Goal: Feedback & Contribution: Contribute content

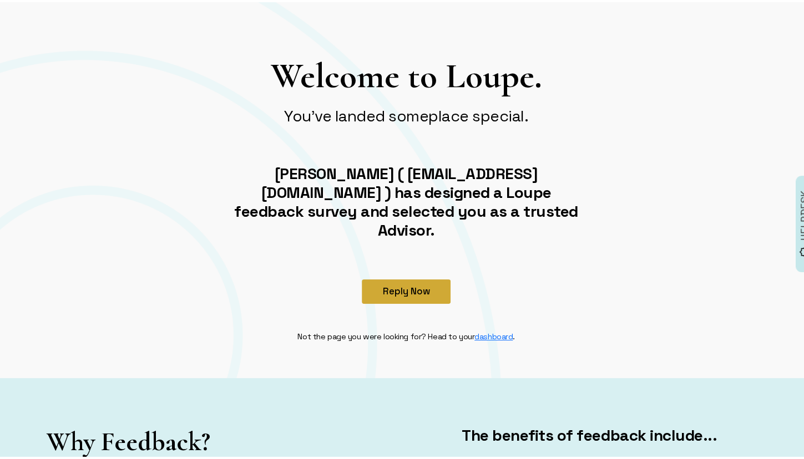
click at [427, 277] on button "Reply Now" at bounding box center [406, 289] width 89 height 24
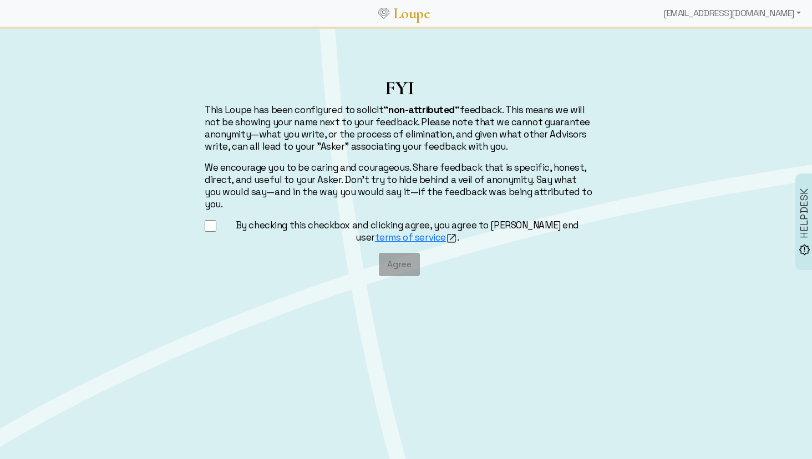
click at [210, 220] on input "By checking this checkbox and clicking agree, you agree to [PERSON_NAME] end us…" at bounding box center [211, 226] width 12 height 14
checkbox input "true"
click at [398, 257] on button "Agree" at bounding box center [399, 264] width 41 height 23
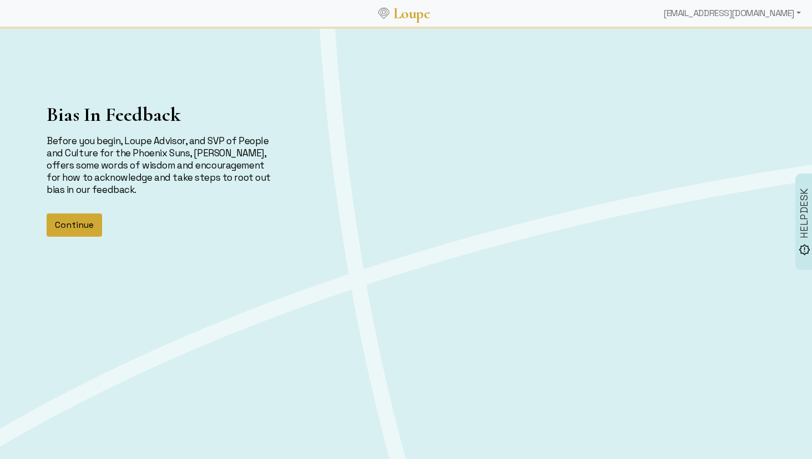
click at [98, 220] on button "Continue" at bounding box center [74, 224] width 55 height 23
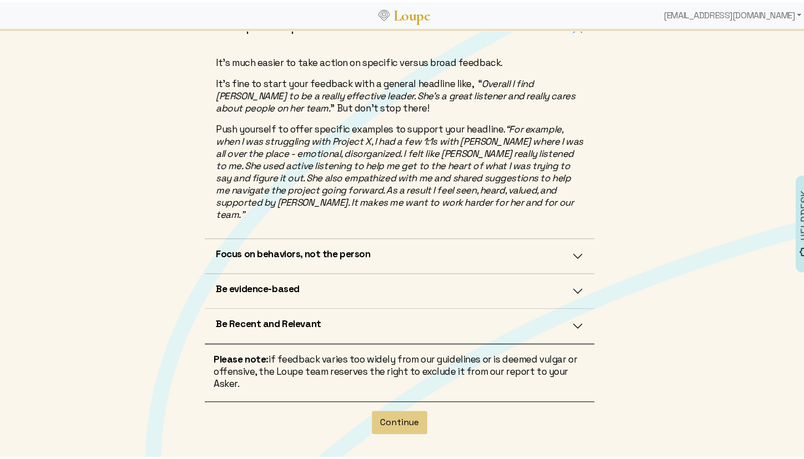
scroll to position [277, 0]
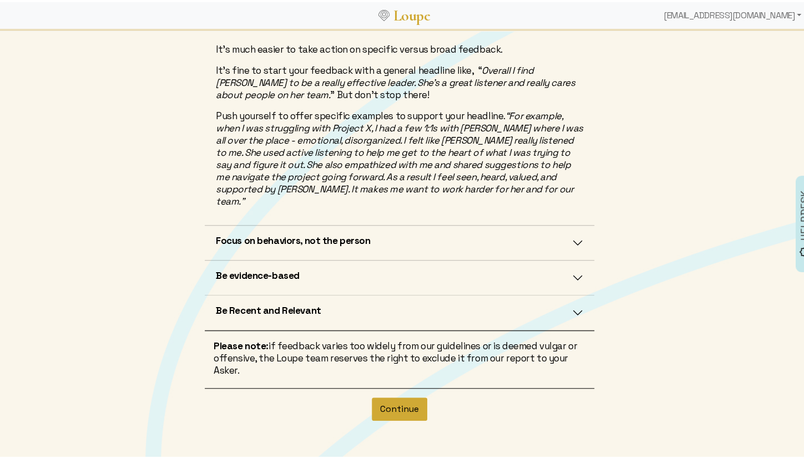
click at [396, 395] on button "Continue" at bounding box center [399, 406] width 55 height 23
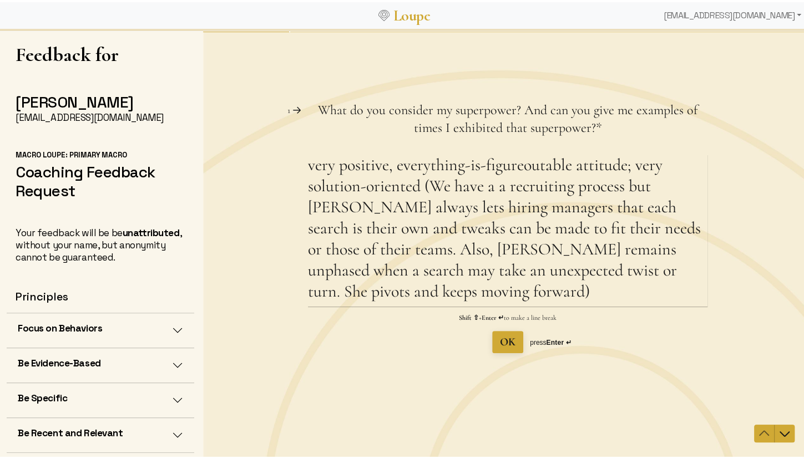
scroll to position [2, 0]
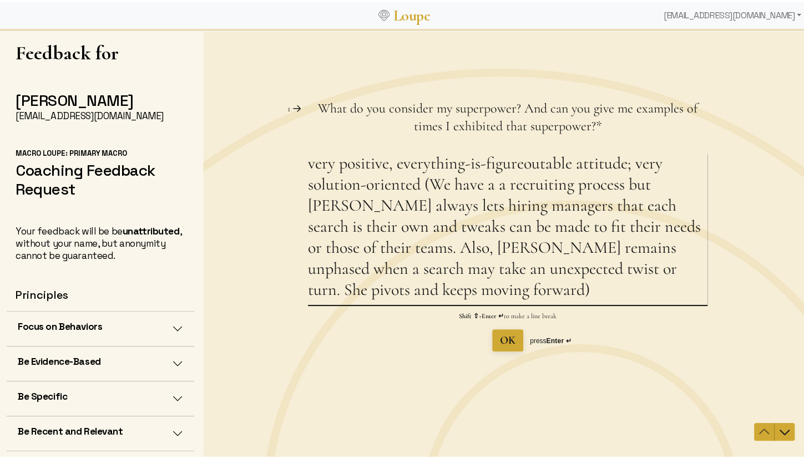
click at [596, 195] on textarea "very positive, everything-is-figureoutable attitude; very solution-oriented (We…" at bounding box center [507, 229] width 399 height 152
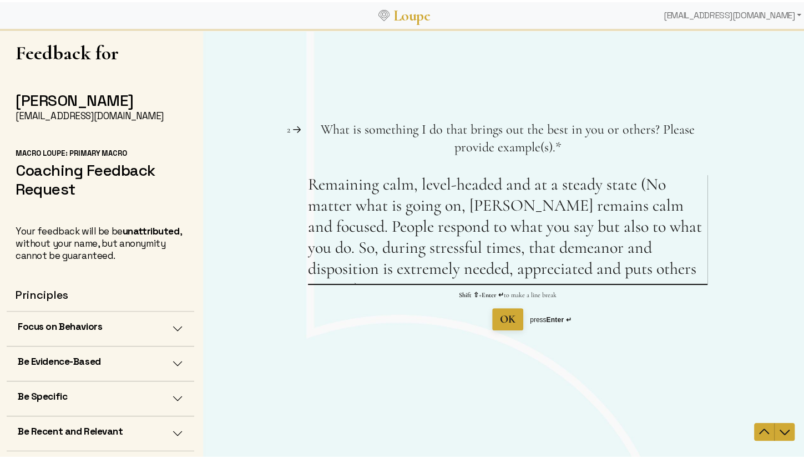
scroll to position [0, 0]
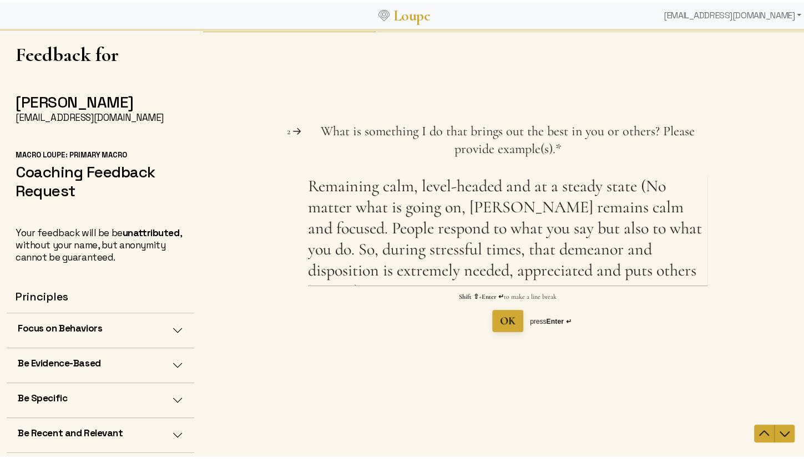
drag, startPoint x: 413, startPoint y: 301, endPoint x: 388, endPoint y: 298, distance: 25.1
click at [413, 301] on picture at bounding box center [507, 245] width 609 height 430
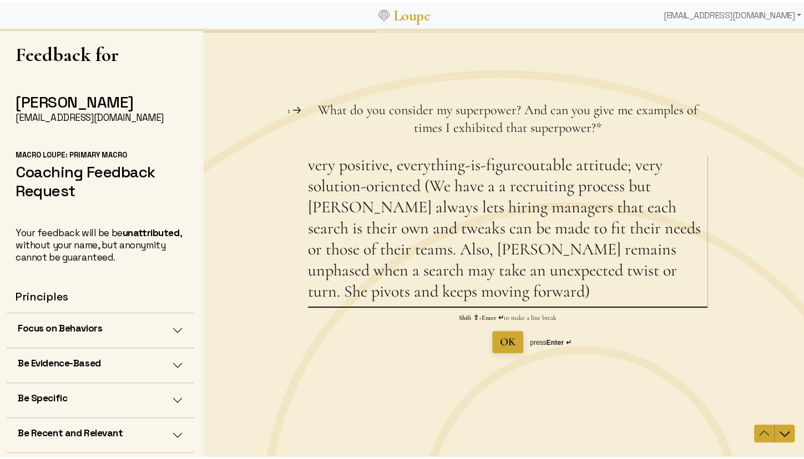
drag, startPoint x: 366, startPoint y: 292, endPoint x: 303, endPoint y: 171, distance: 136.2
click at [303, 171] on div "Question 1 1 What do you consider my superpower? And can you give me examples o…" at bounding box center [507, 227] width 609 height 252
paste textarea "Very positive attitude and solution-oriented focus (We have a recruiting proces…"
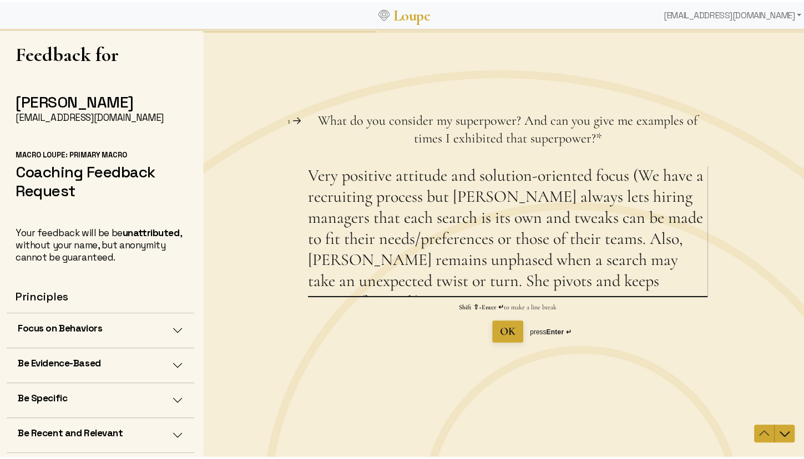
scroll to position [2, 0]
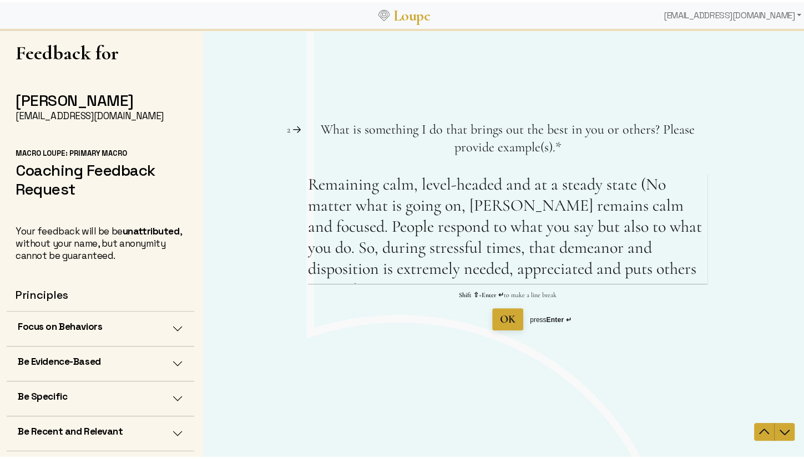
type textarea "Very positive attitude and solution-oriented focus (We have a recruiting proces…"
drag, startPoint x: 531, startPoint y: 231, endPoint x: 562, endPoint y: 238, distance: 31.9
click at [531, 231] on textarea "Remaining calm, level-headed and at a steady state (No matter what is going on,…" at bounding box center [507, 229] width 399 height 110
drag, startPoint x: 687, startPoint y: 268, endPoint x: 307, endPoint y: 191, distance: 387.2
click at [308, 191] on textarea "Remaining calm, level-headed and at a steady state (No matter what is going on,…" at bounding box center [507, 229] width 399 height 110
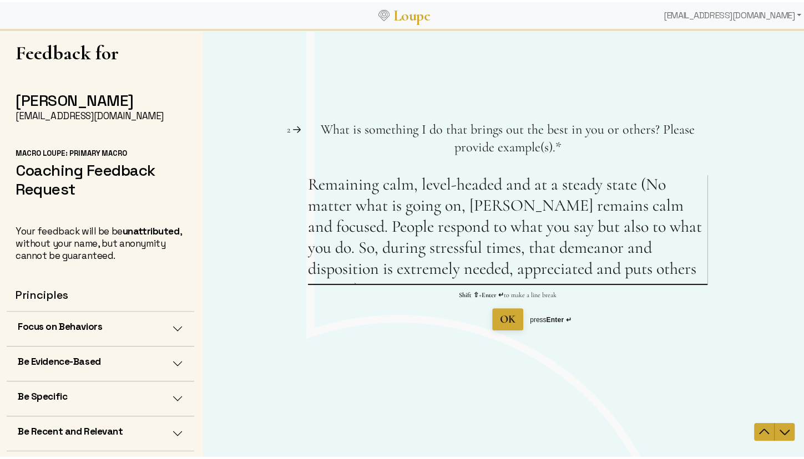
paste textarea "(No matter what is going on, [PERSON_NAME] remains calm and focused. People res…"
type textarea "Remaining calm, level-headed (No matter what is going on, [PERSON_NAME] remains…"
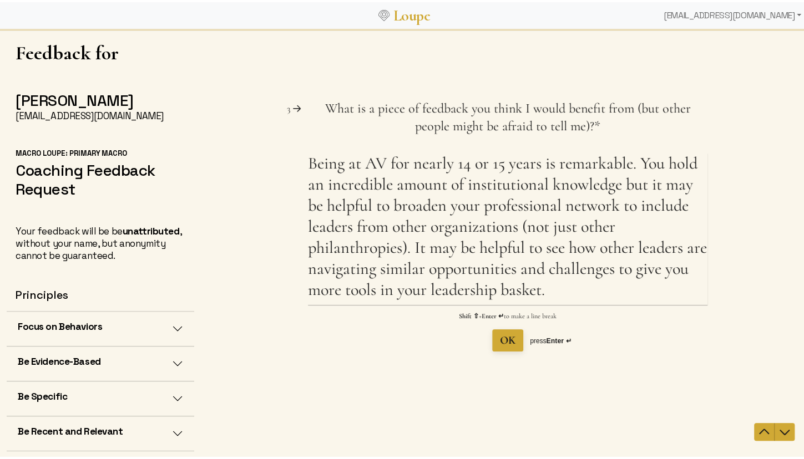
type textarea "Being at AV for nearly 14 or 15 years is remarkable. You hold an incredible amo…"
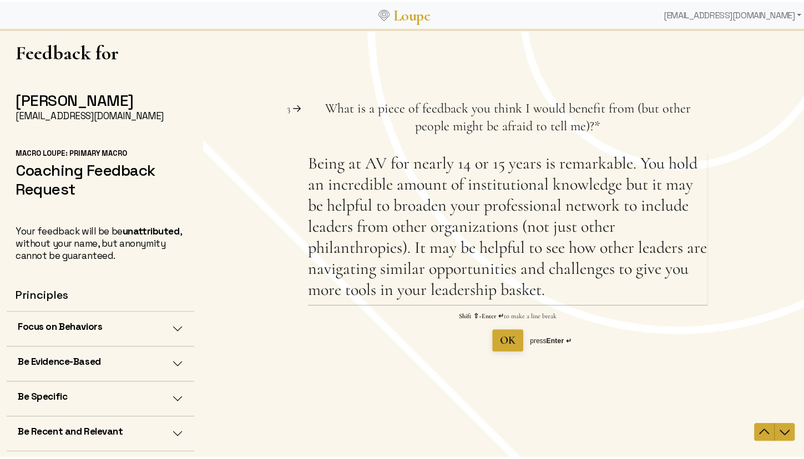
type textarea "Remaining calm, level-headed (No matter what is going on, [PERSON_NAME] remains…"
drag, startPoint x: 676, startPoint y: 267, endPoint x: 632, endPoint y: 281, distance: 46.5
click at [675, 266] on textarea "Being at AV for nearly 14 or 15 years is remarkable. You hold an incredible amo…" at bounding box center [507, 229] width 399 height 152
drag, startPoint x: 586, startPoint y: 295, endPoint x: 279, endPoint y: 173, distance: 329.5
click at [279, 173] on div "Question 3 3 What is a piece of feedback you think I would benefit from (but ot…" at bounding box center [507, 226] width 609 height 252
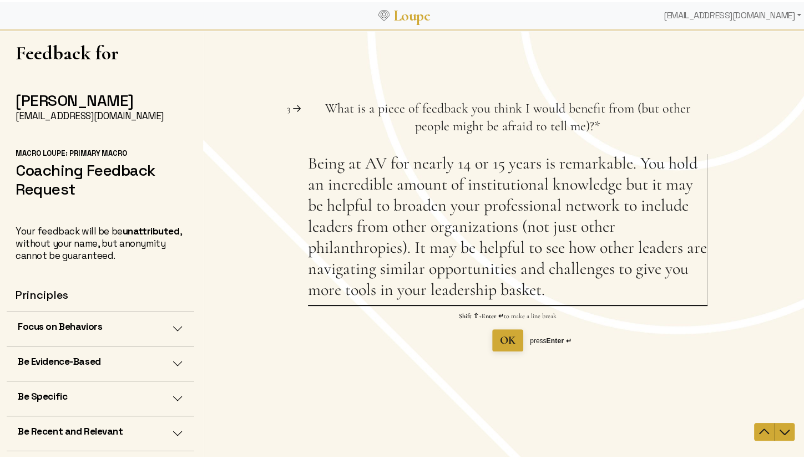
paste textarea "[PERSON_NAME] holds an incredible amount of institutional knowledge but it may …"
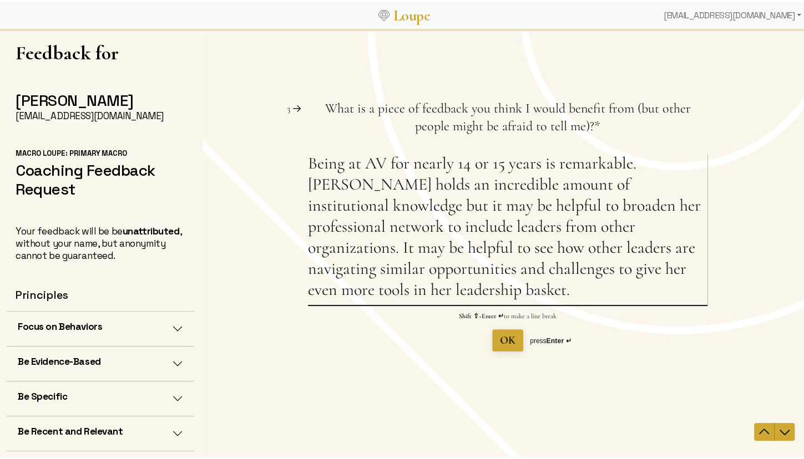
type textarea "Being at AV for nearly 14 or 15 years is remarkable. [PERSON_NAME] holds an inc…"
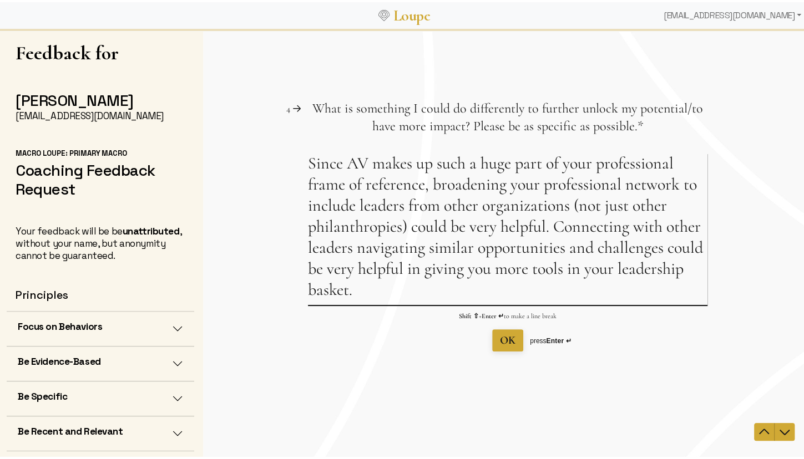
click at [396, 245] on textarea "Since AV makes up such a huge part of your professional frame of reference, bro…" at bounding box center [507, 229] width 399 height 152
drag, startPoint x: 372, startPoint y: 297, endPoint x: 295, endPoint y: 170, distance: 148.3
click at [295, 170] on div "Question 4 4 What is something I could do differently to further unlock my pote…" at bounding box center [507, 226] width 609 height 252
paste textarea "her professional frame of reference, broadening her professional network and re…"
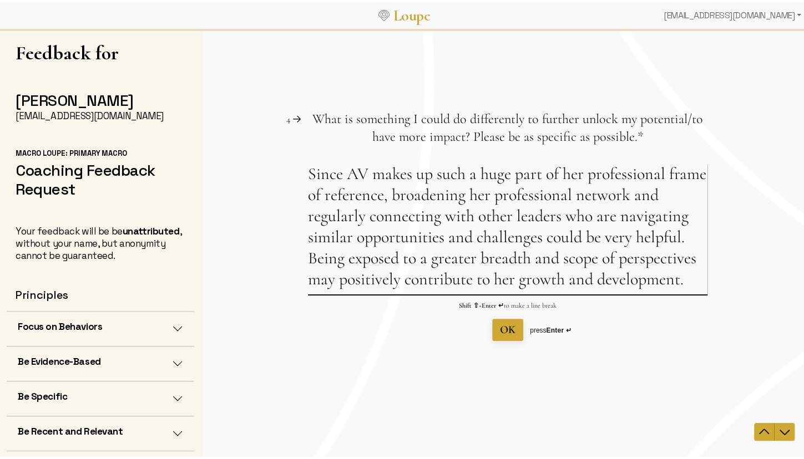
type textarea "Since AV makes up such a huge part of her professional frame of reference, broa…"
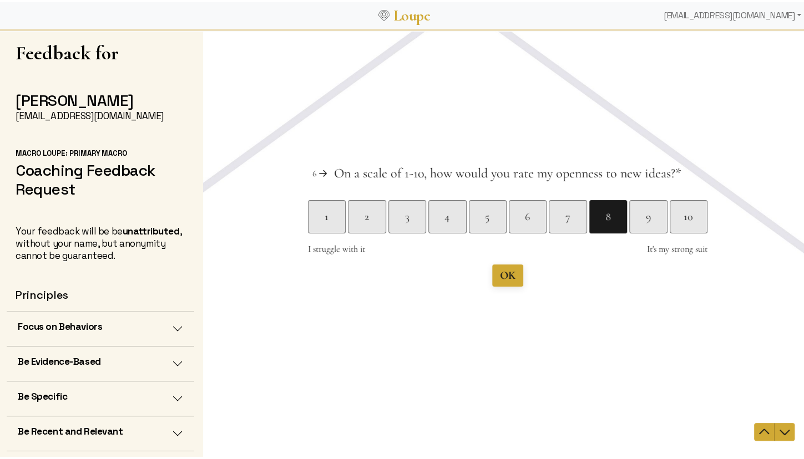
scroll to position [0, 0]
type textarea "I get it. Most big new ideas have to be approved by [PERSON_NAME]. However, I c…"
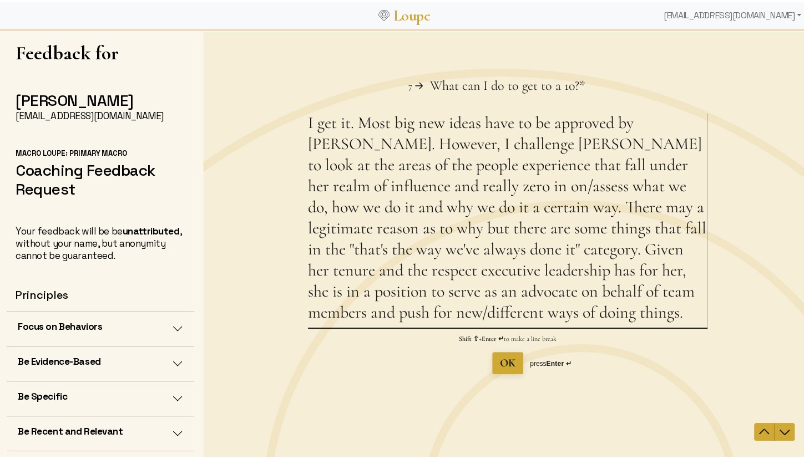
drag, startPoint x: 562, startPoint y: 312, endPoint x: 304, endPoint y: 124, distance: 319.1
click at [304, 124] on div "Question 7 7 What can I do to get to a 10? This question is required. * I get i…" at bounding box center [507, 225] width 609 height 297
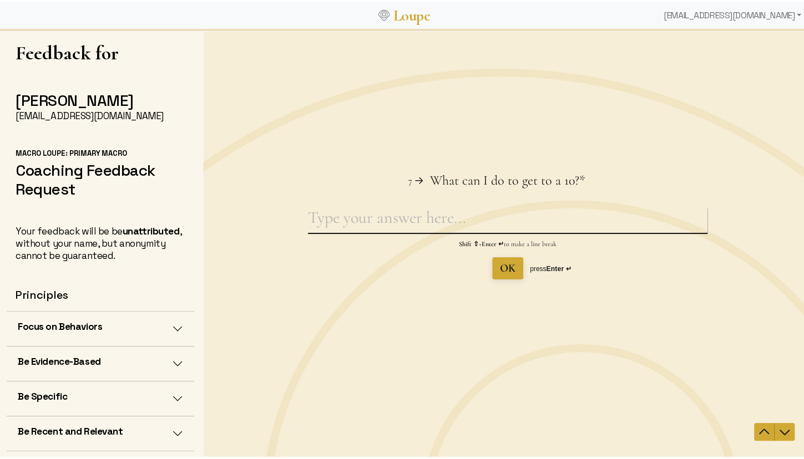
click at [316, 222] on textarea "What can I do to get to a 10? This question is required." at bounding box center [507, 220] width 399 height 26
paste textarea "The recruiting and onboarding processes have had some great updates/changes. No…"
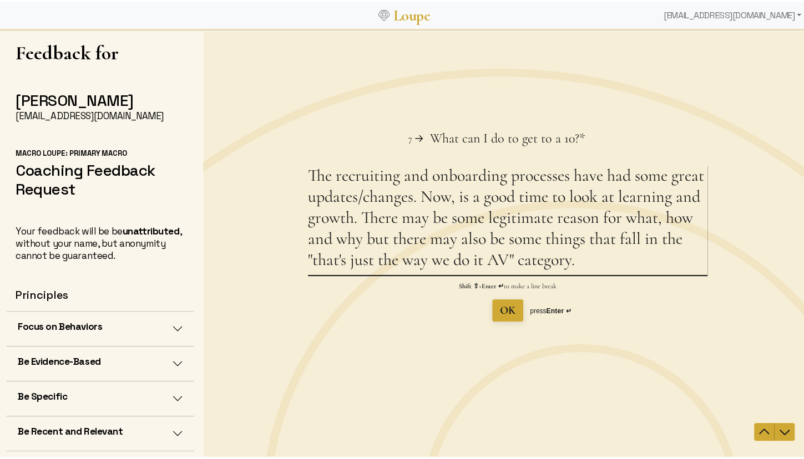
type textarea "The recruiting and onboarding processes have had some great updates/changes. No…"
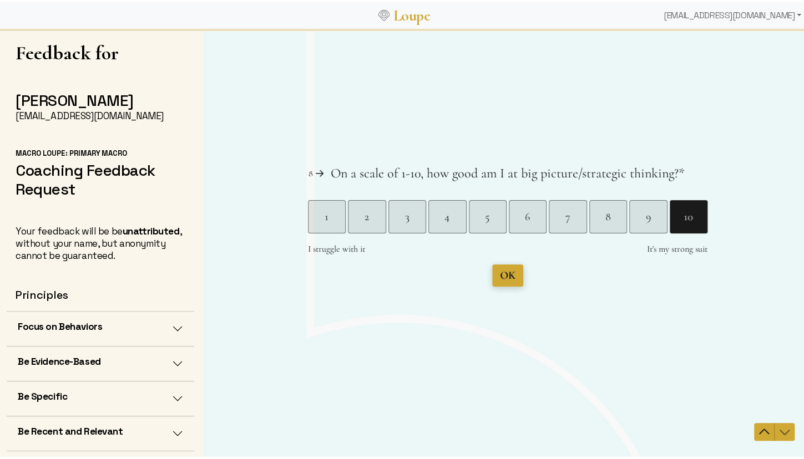
click at [512, 281] on button "OK" at bounding box center [507, 276] width 31 height 22
click at [511, 274] on span "Submit" at bounding box center [507, 275] width 32 height 13
